Goal: Information Seeking & Learning: Learn about a topic

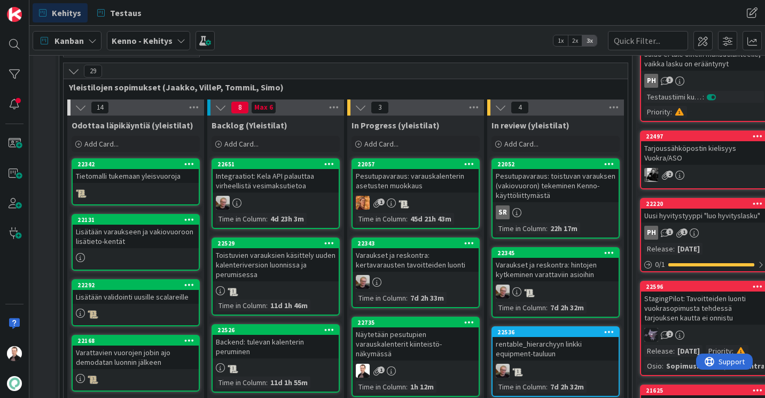
click at [321, 79] on div "29 Yleistilojen sopimukset (Jaakko, VilleP, TommiL, Simo)" at bounding box center [346, 78] width 564 height 31
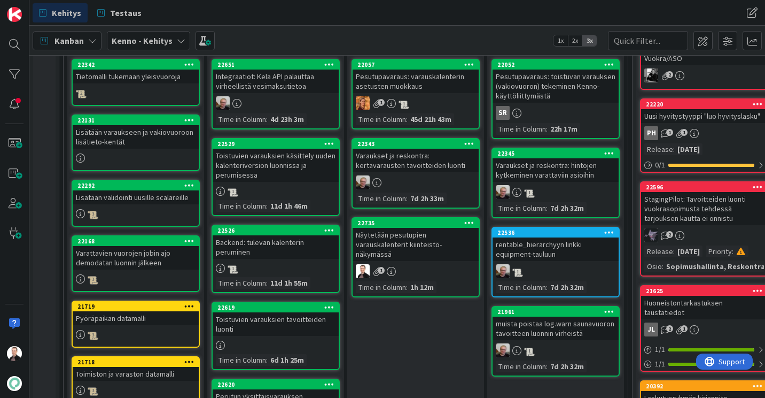
scroll to position [235, 0]
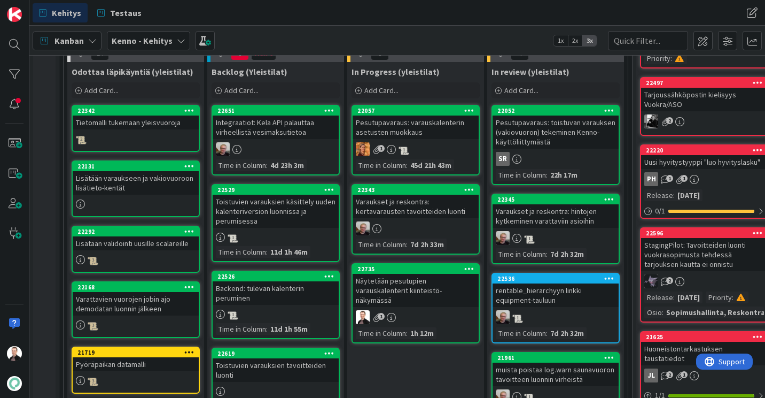
click at [398, 294] on div "Näytetään pesutupien varauskalenterit kiinteistö-näkymässä" at bounding box center [416, 290] width 126 height 33
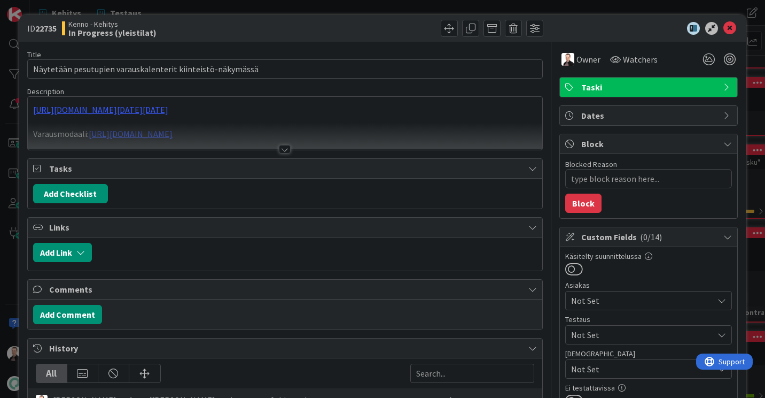
click at [285, 150] on div at bounding box center [285, 149] width 12 height 9
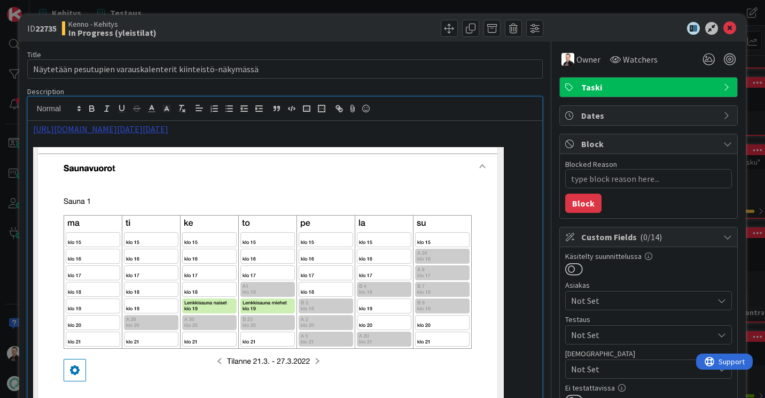
click at [168, 132] on link "[URL][DOMAIN_NAME][DATE][DATE]" at bounding box center [100, 128] width 135 height 11
click at [254, 161] on link "[URL][DOMAIN_NAME][DATE][DATE]" at bounding box center [256, 162] width 107 height 14
click at [727, 27] on icon at bounding box center [730, 28] width 13 height 13
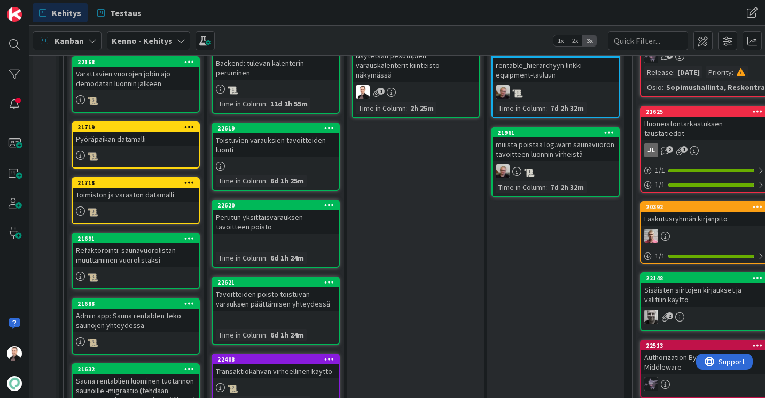
scroll to position [235, 0]
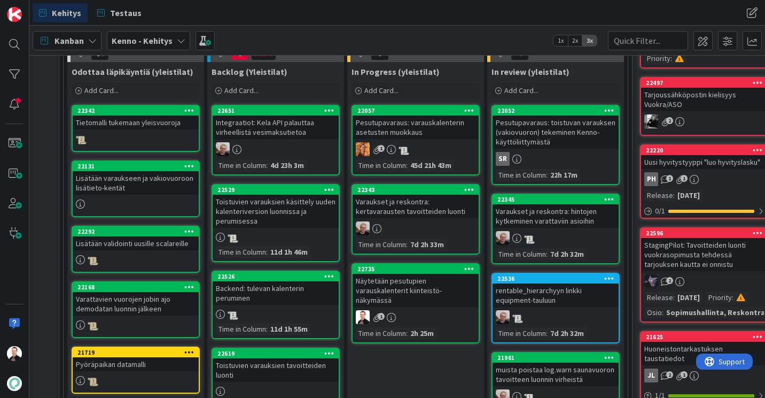
click at [419, 289] on div "Näytetään pesutupien varauskalenterit kiinteistö-näkymässä" at bounding box center [416, 290] width 126 height 33
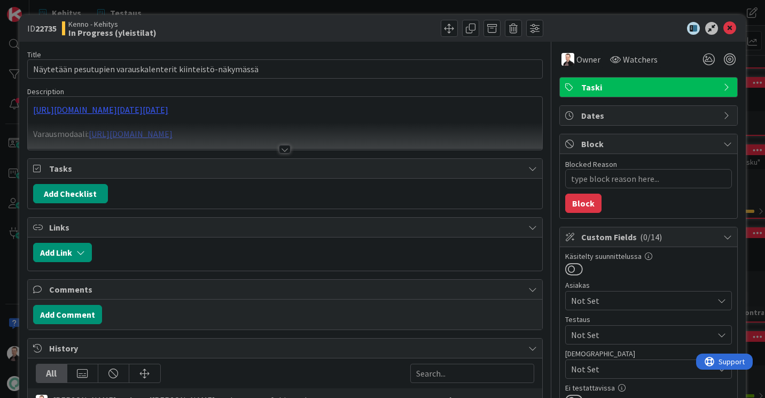
click at [279, 150] on div at bounding box center [285, 149] width 12 height 9
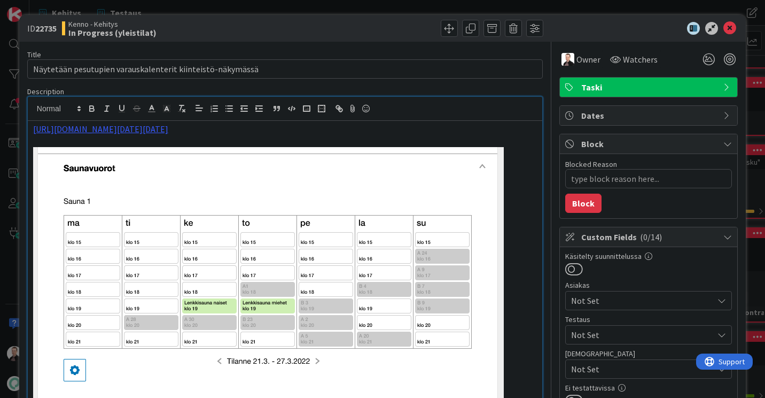
type textarea "x"
